Goal: Consume media (video, audio)

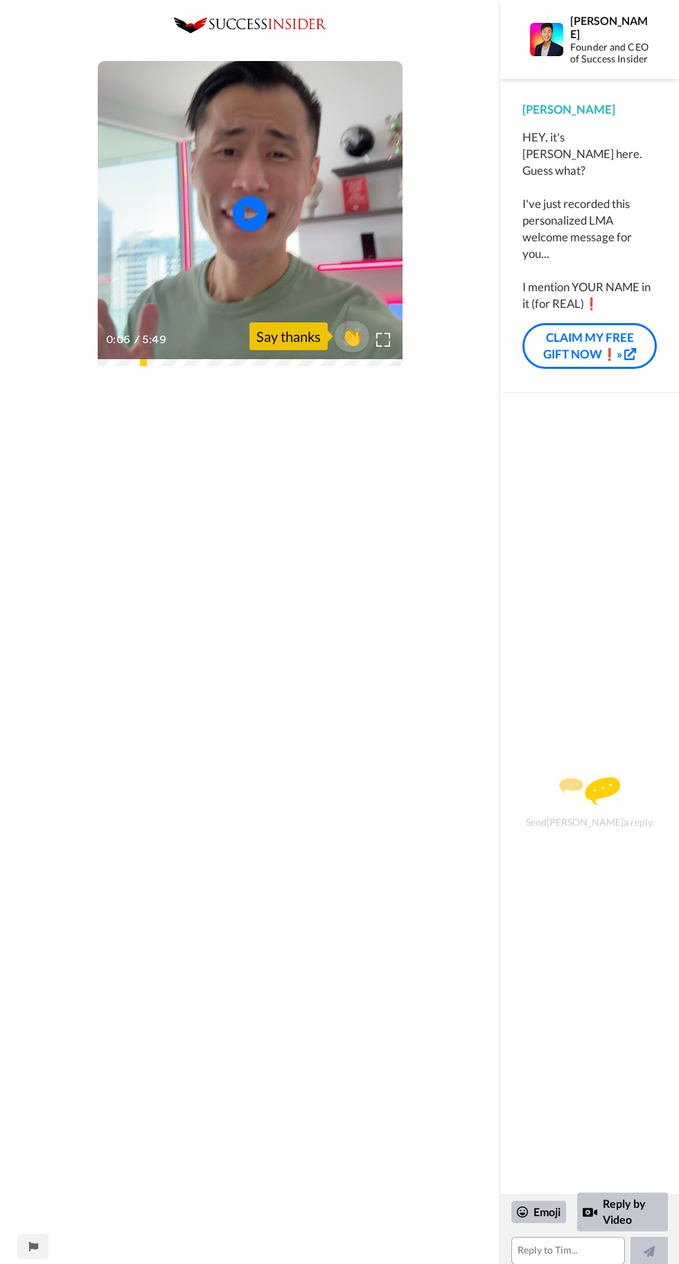
click at [113, 345] on span "0:06" at bounding box center [119, 339] width 26 height 17
click at [140, 331] on div "0:07 / 5:49" at bounding box center [137, 339] width 62 height 17
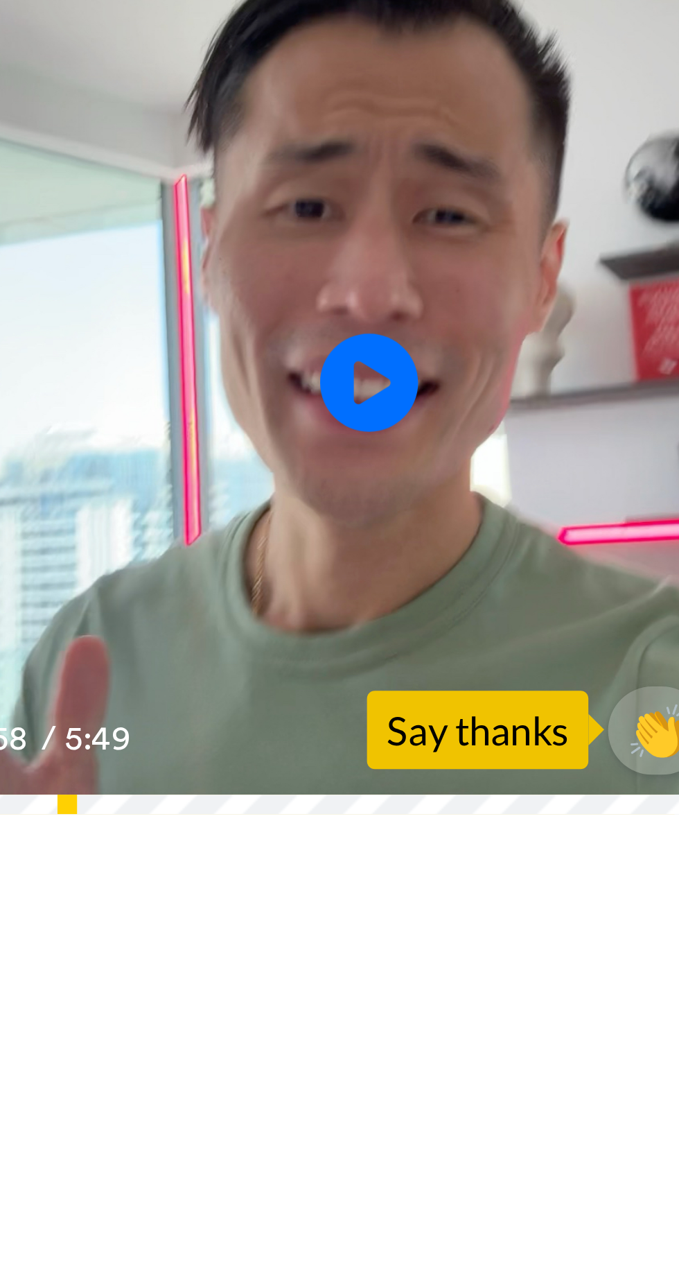
scroll to position [17, 0]
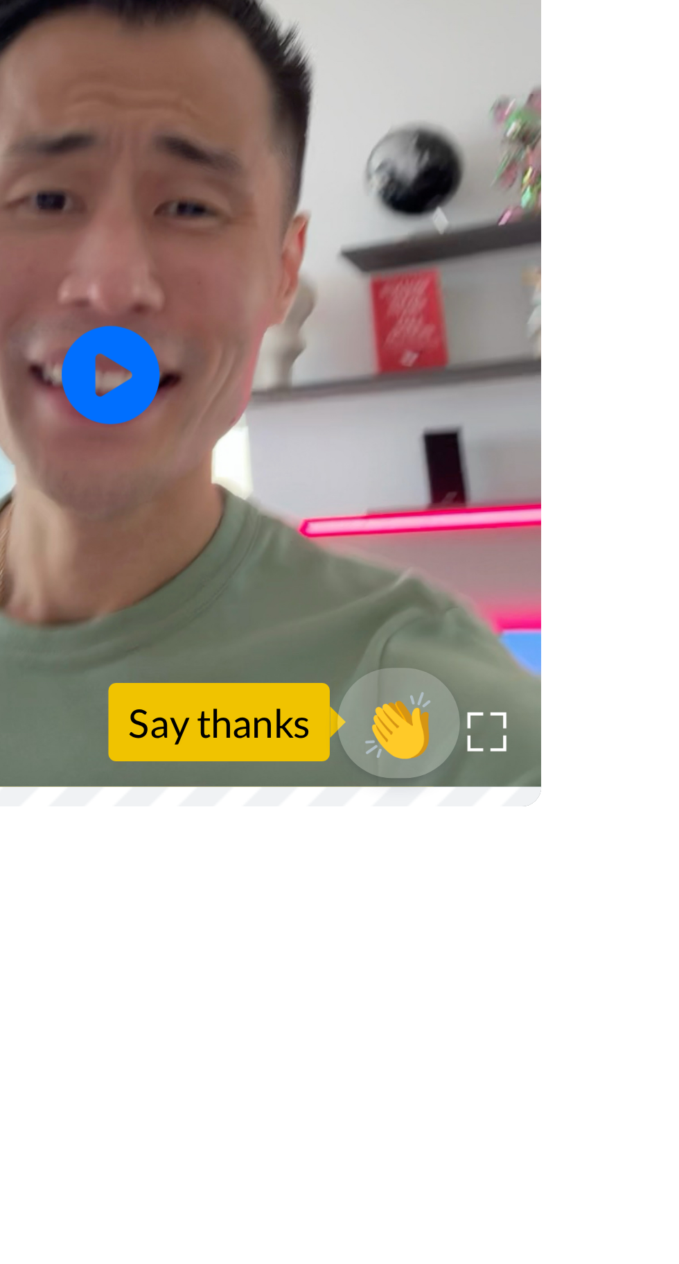
click at [352, 319] on span "👏" at bounding box center [353, 320] width 44 height 28
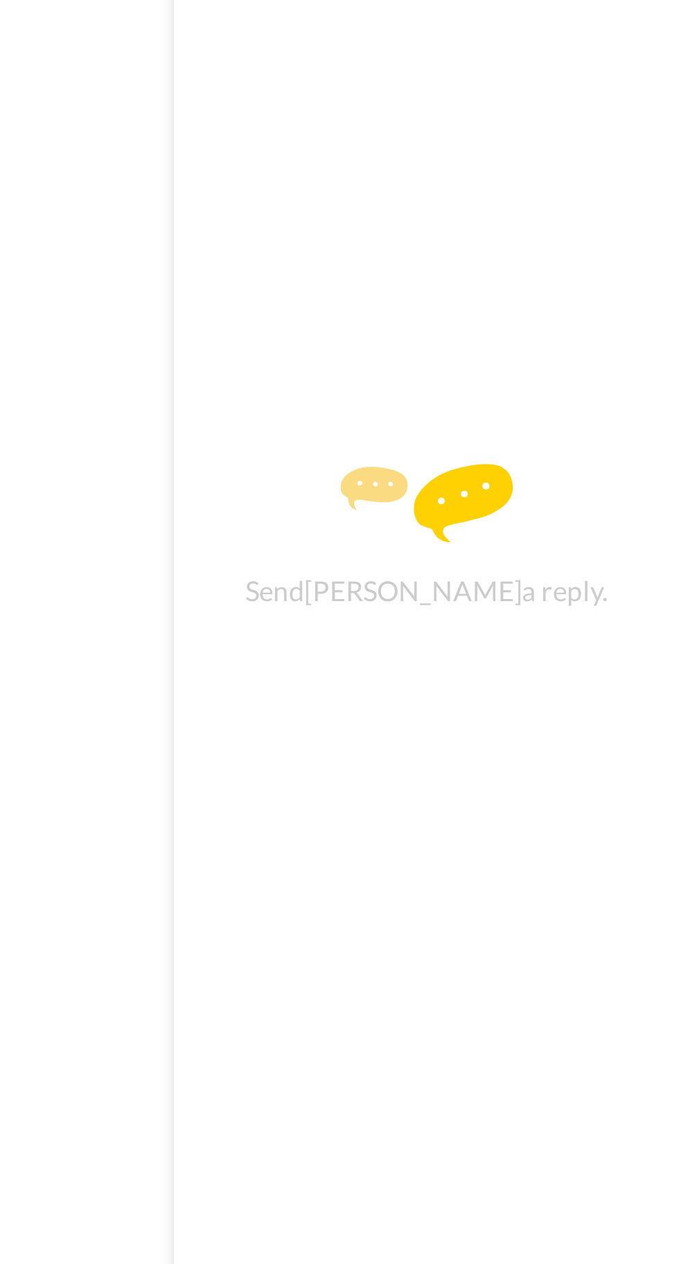
scroll to position [0, 0]
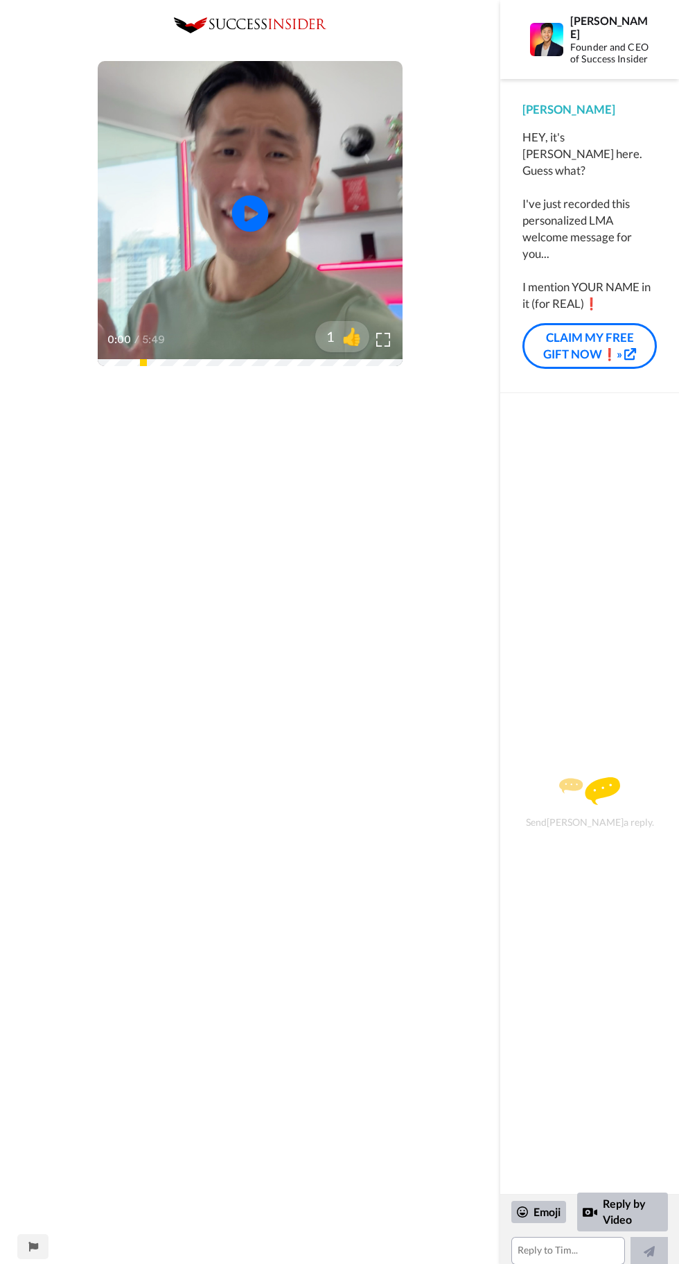
click at [241, 207] on icon at bounding box center [250, 213] width 37 height 37
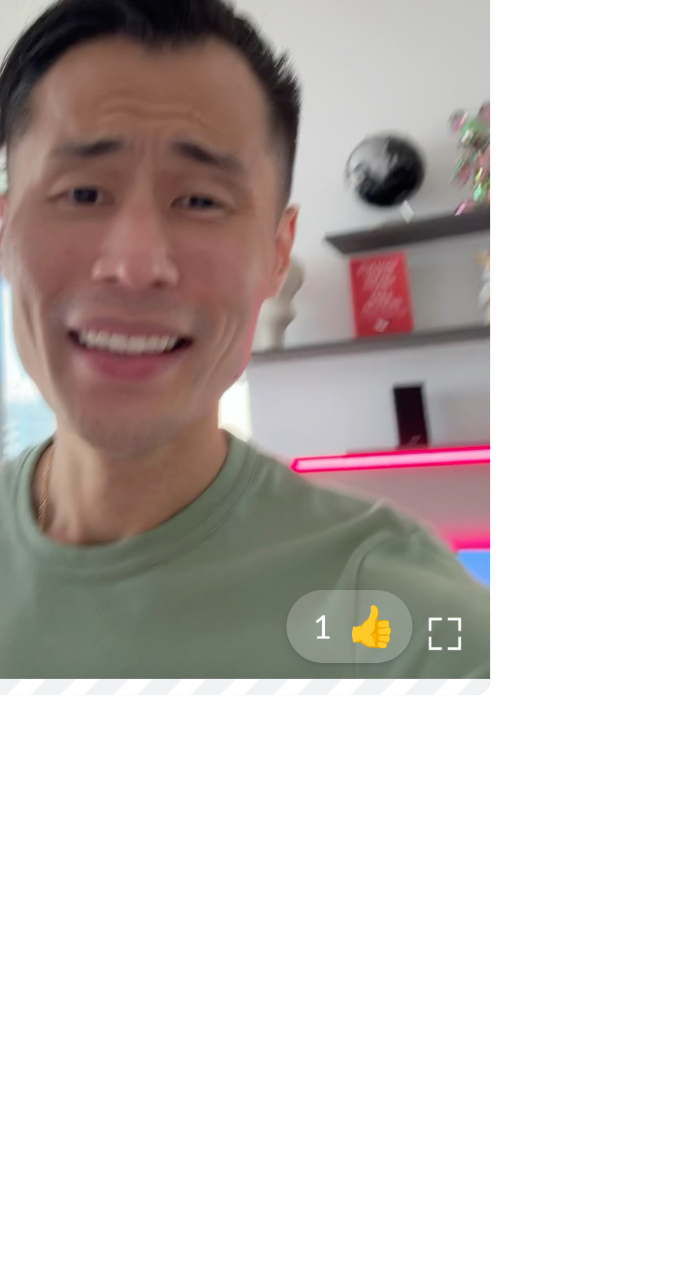
scroll to position [17, 0]
